Goal: Browse casually: Explore the website without a specific task or goal

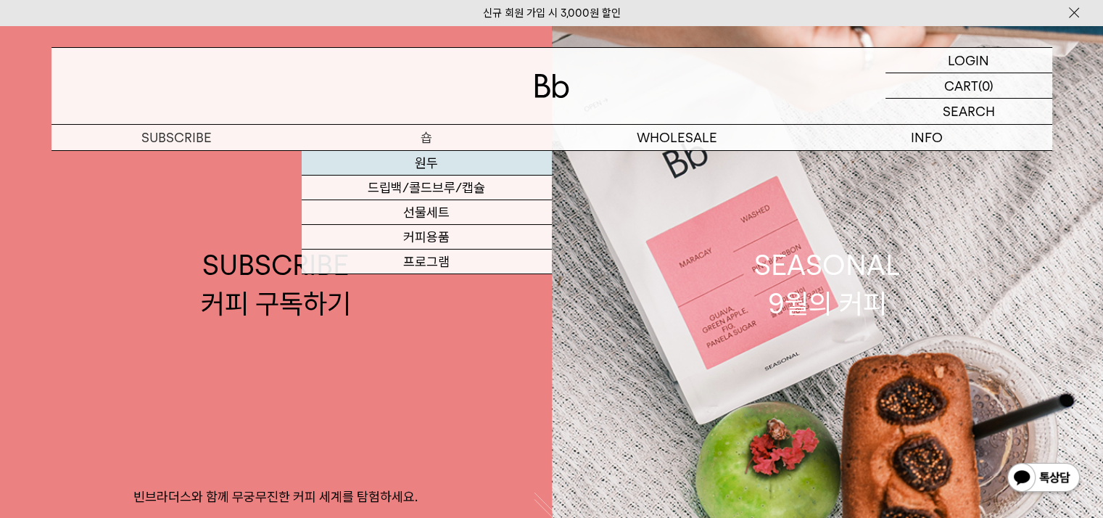
click at [420, 159] on link "원두" at bounding box center [427, 163] width 250 height 25
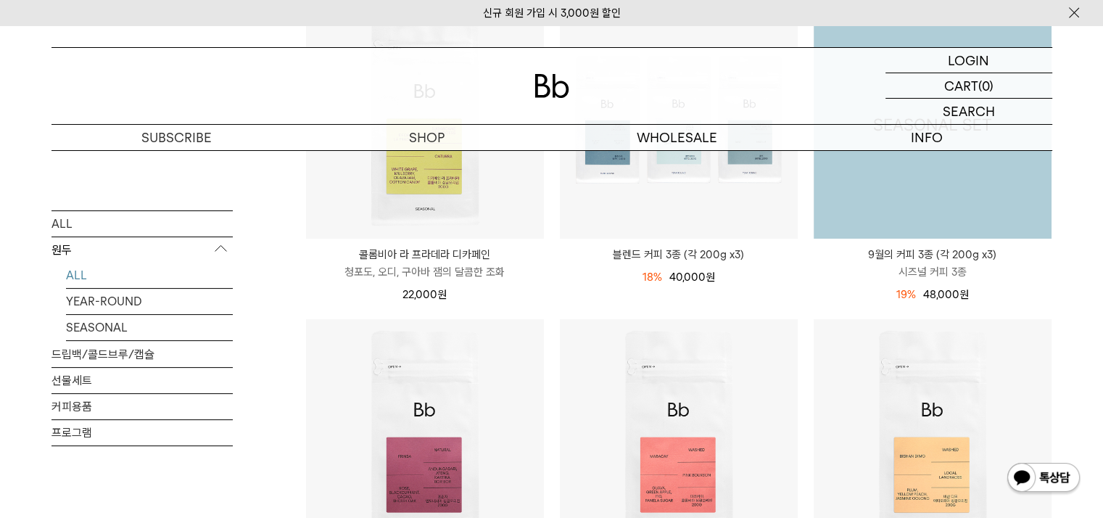
scroll to position [145, 0]
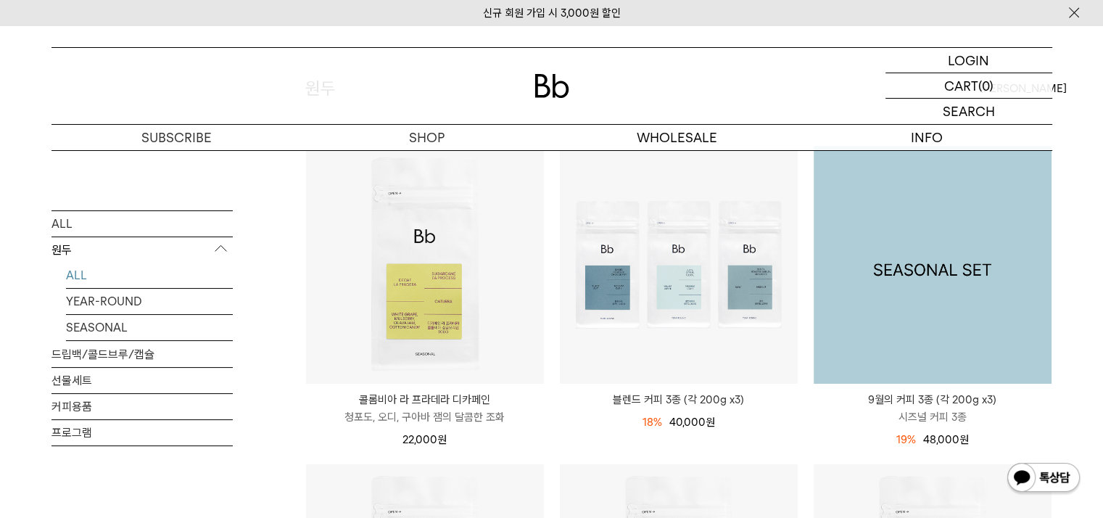
click at [874, 303] on img at bounding box center [932, 265] width 238 height 238
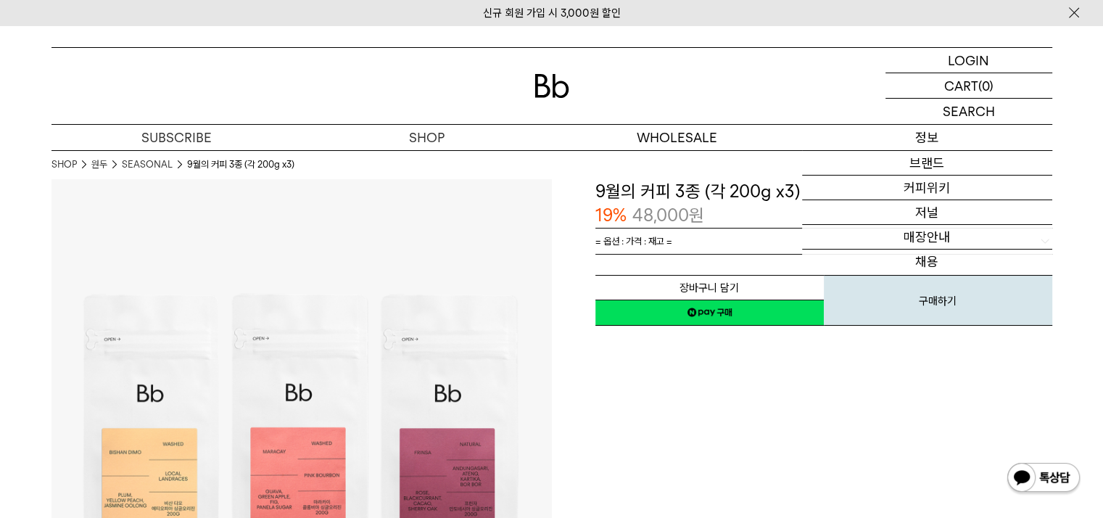
click at [928, 135] on p "정보" at bounding box center [927, 137] width 250 height 25
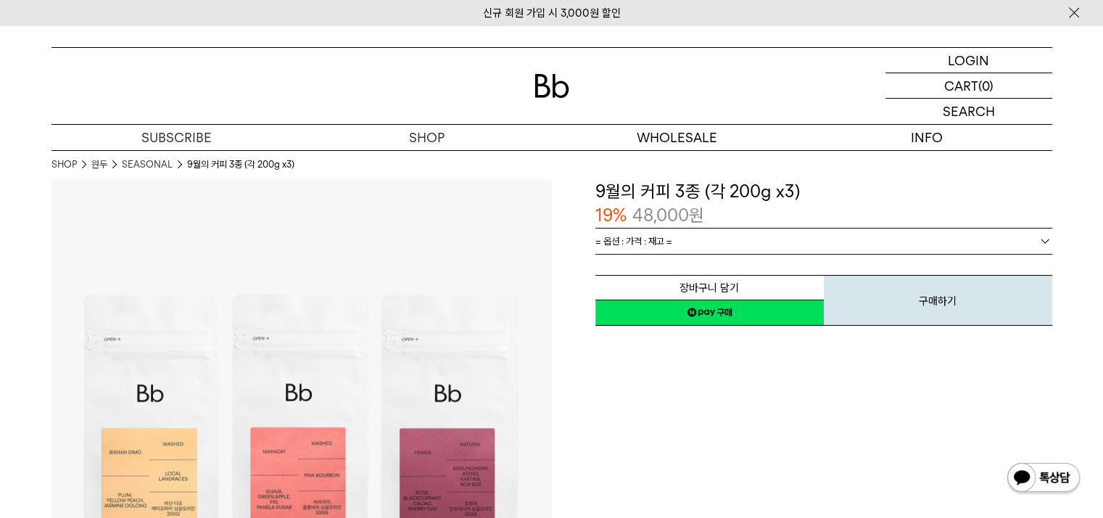
click at [611, 411] on div "**********" at bounding box center [802, 429] width 500 height 500
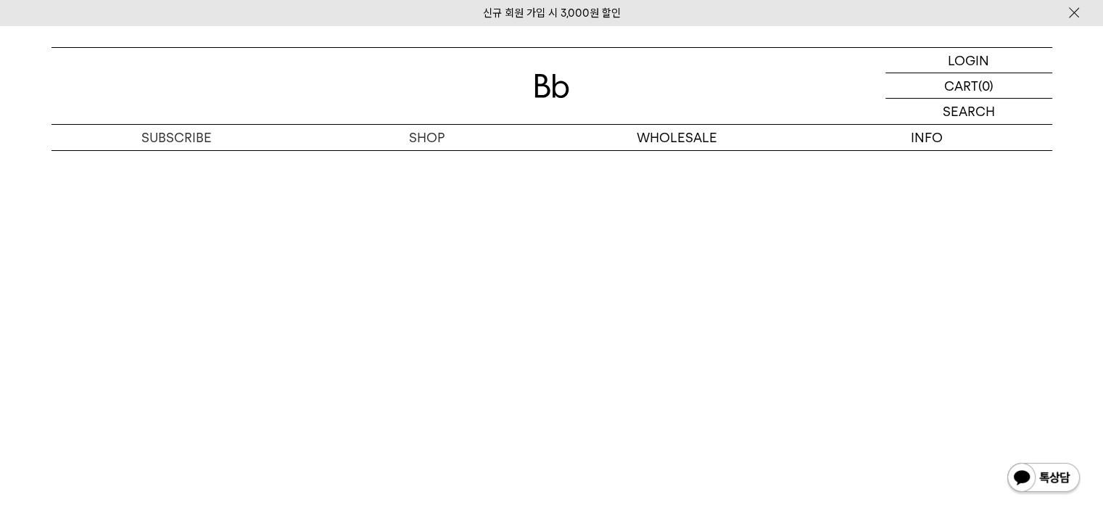
scroll to position [4495, 0]
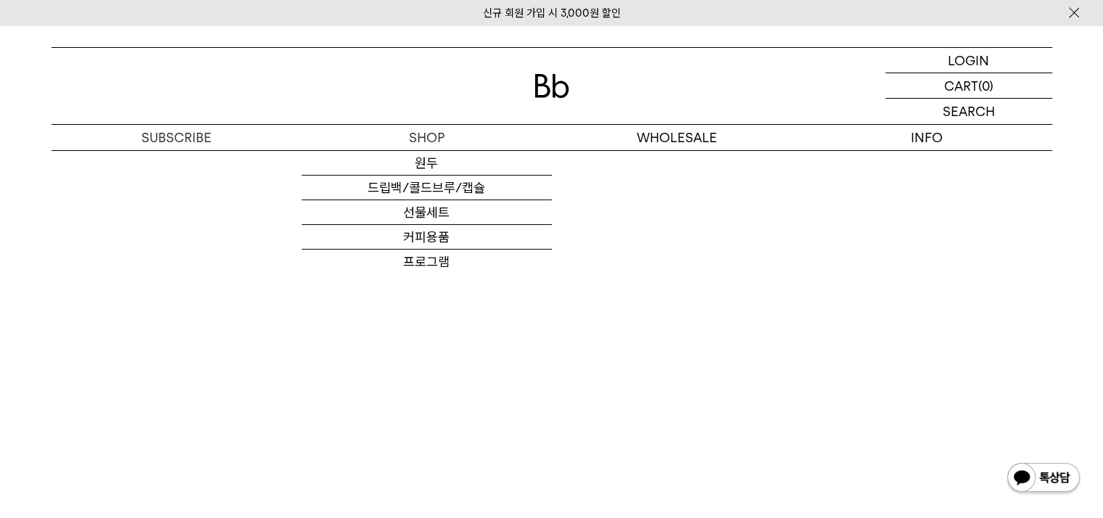
click at [530, 96] on div at bounding box center [551, 86] width 1000 height 76
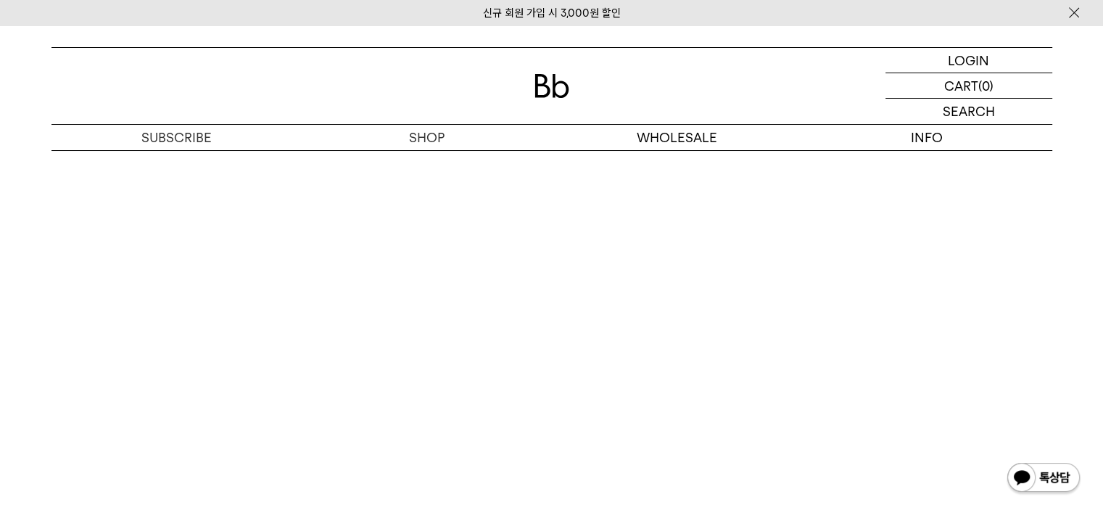
click at [553, 88] on img at bounding box center [551, 86] width 35 height 24
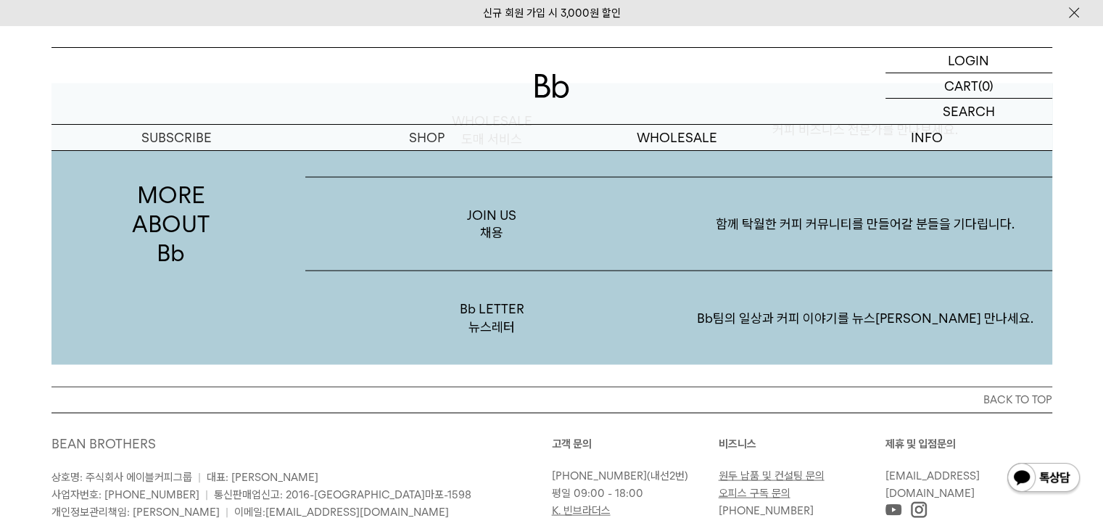
scroll to position [2825, 0]
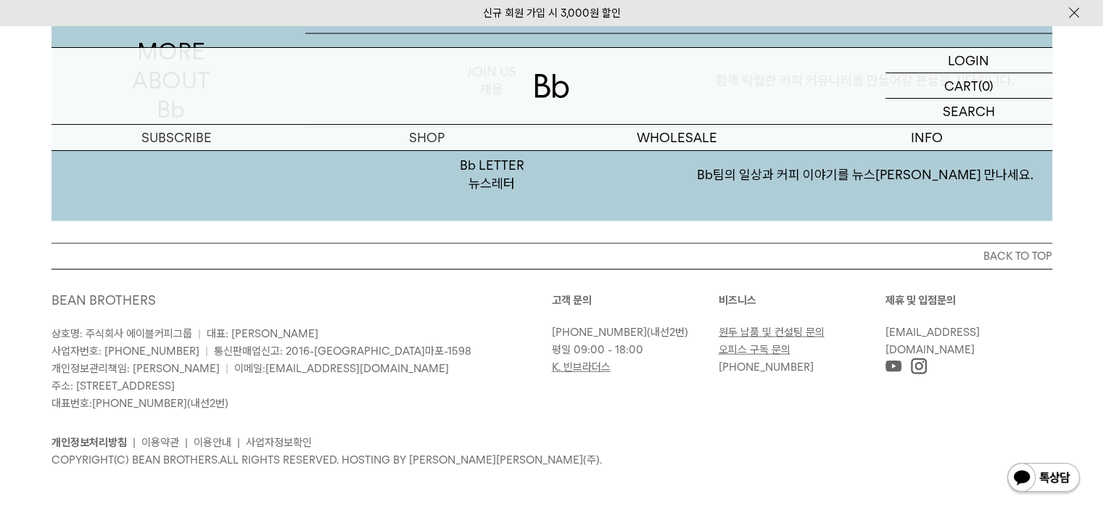
click at [437, 420] on div "개인정보처리방침 | 이용약관 | 이용안내 | 사업자정보확인 COPYRIGHT(C) BEAN BROTHERS. ALL RIGHTS RESERVE…" at bounding box center [551, 440] width 1000 height 57
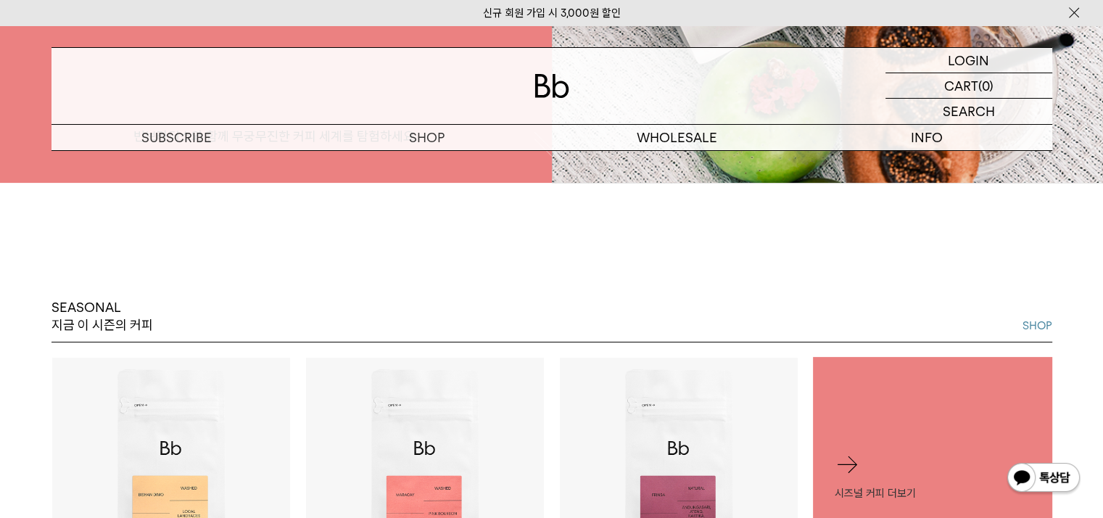
scroll to position [0, 0]
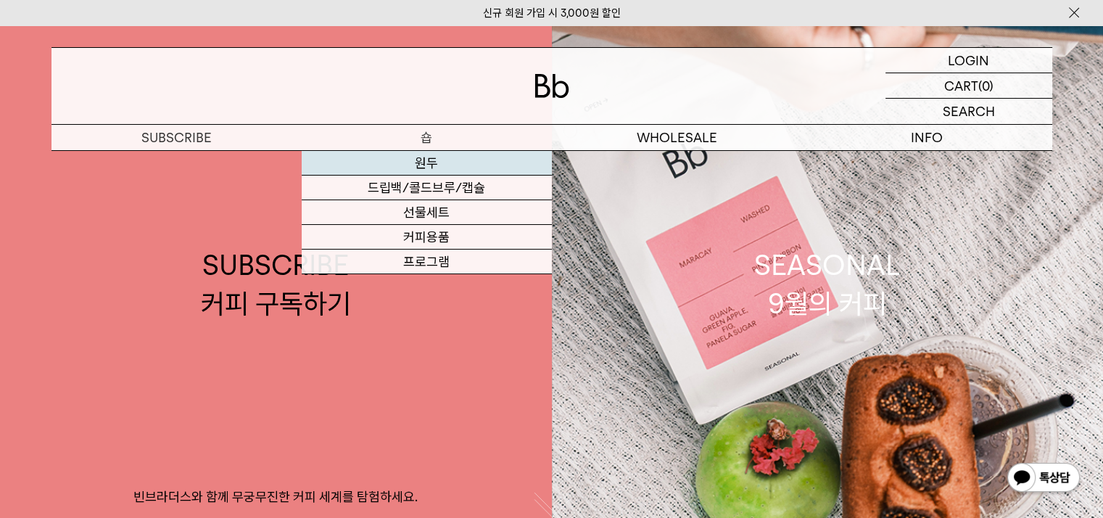
click at [418, 161] on link "원두" at bounding box center [427, 163] width 250 height 25
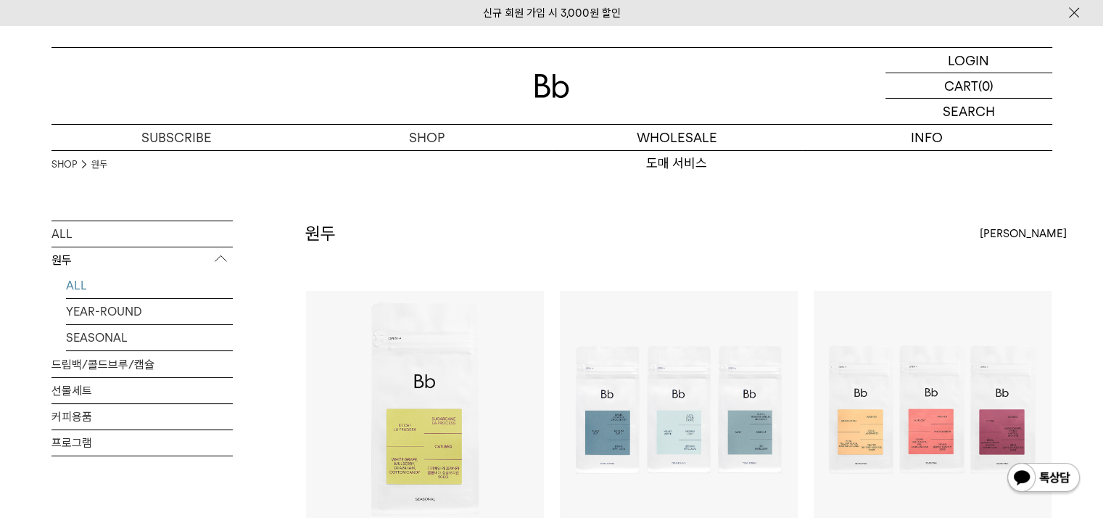
click at [552, 99] on div at bounding box center [551, 86] width 1000 height 76
click at [553, 95] on img at bounding box center [551, 86] width 35 height 24
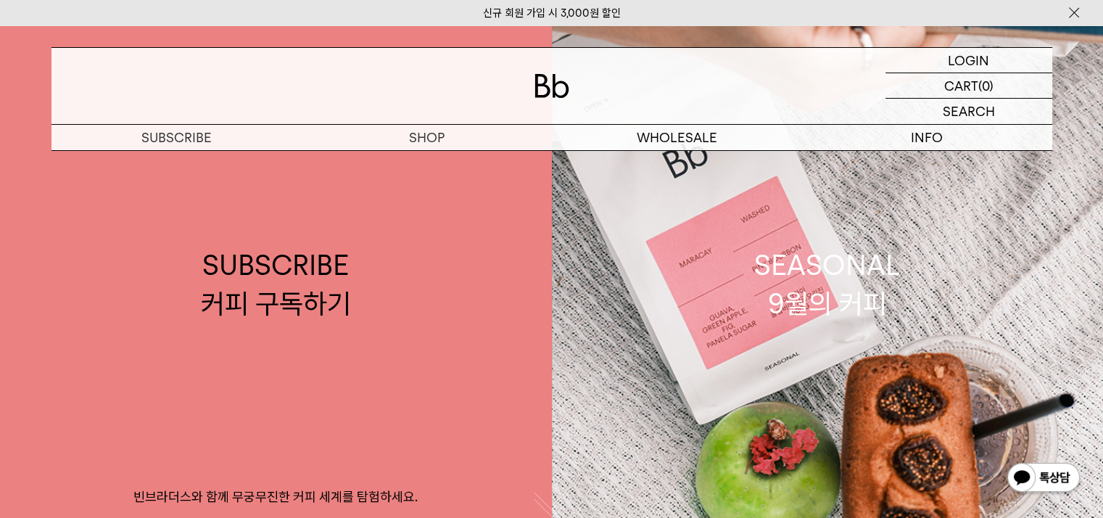
click at [555, 95] on img at bounding box center [551, 86] width 35 height 24
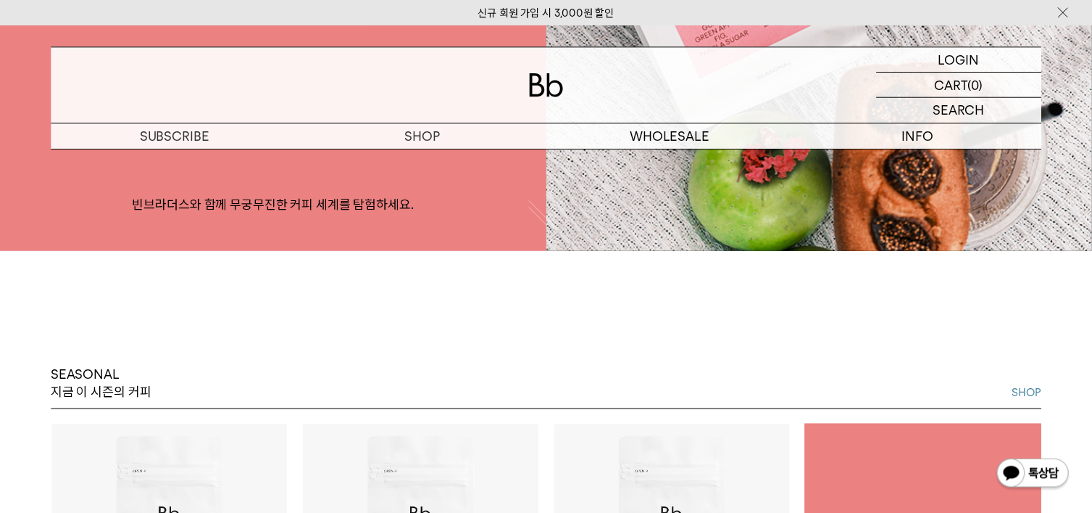
scroll to position [362, 0]
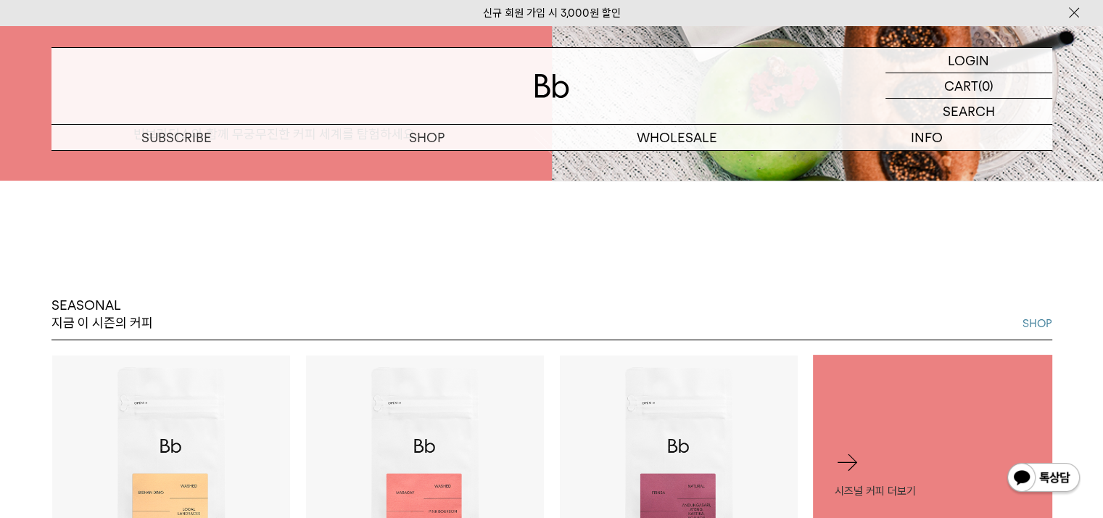
click at [2, 256] on div "SEASONAL 지금 이 시즌의 커피 SHOP 에티오피아 비샨 디모 ETHIOPIA [PERSON_NAME] 싱그러운 자두와 [PERSON_N…" at bounding box center [551, 455] width 1103 height 549
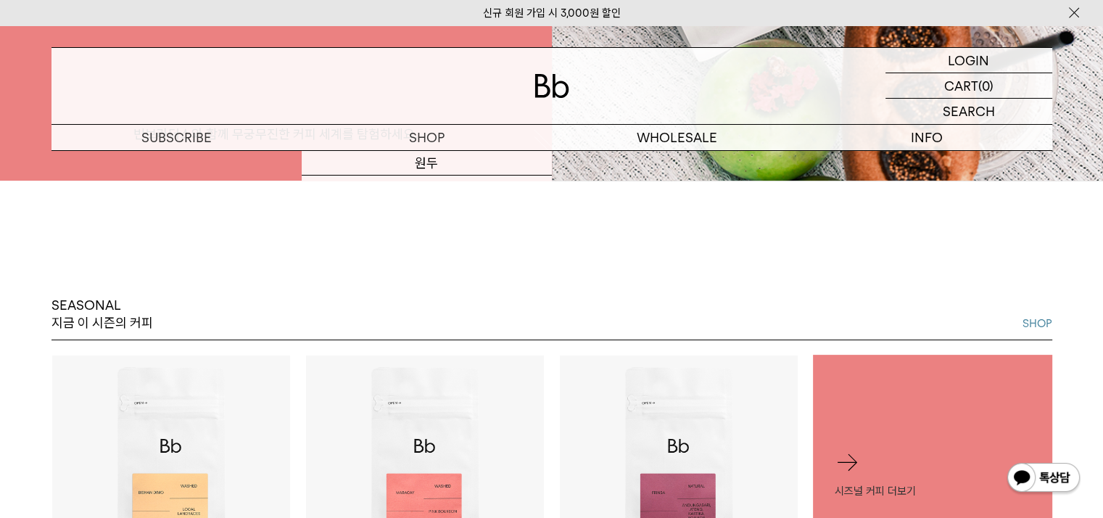
click at [768, 315] on div "SEASONAL 지금 이 시즌의 커피 SHOP" at bounding box center [551, 317] width 1000 height 43
